Goal: Task Accomplishment & Management: Complete application form

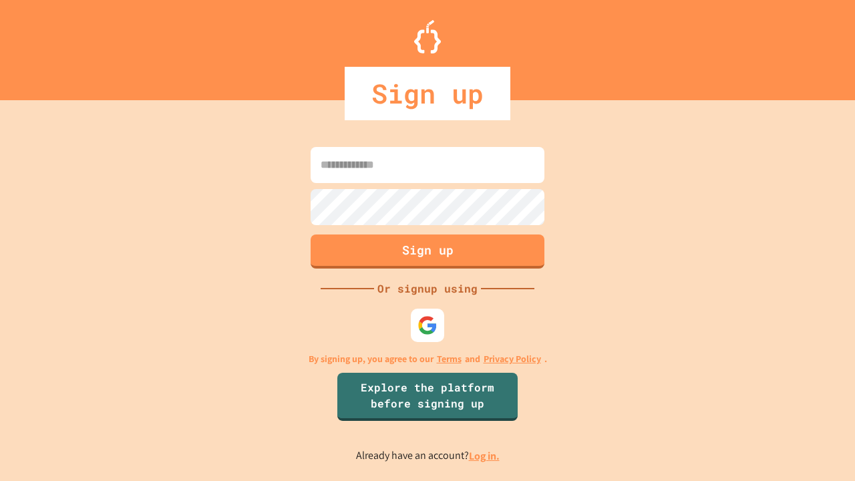
click at [485, 455] on link "Log in." at bounding box center [484, 456] width 31 height 14
